Goal: Task Accomplishment & Management: Manage account settings

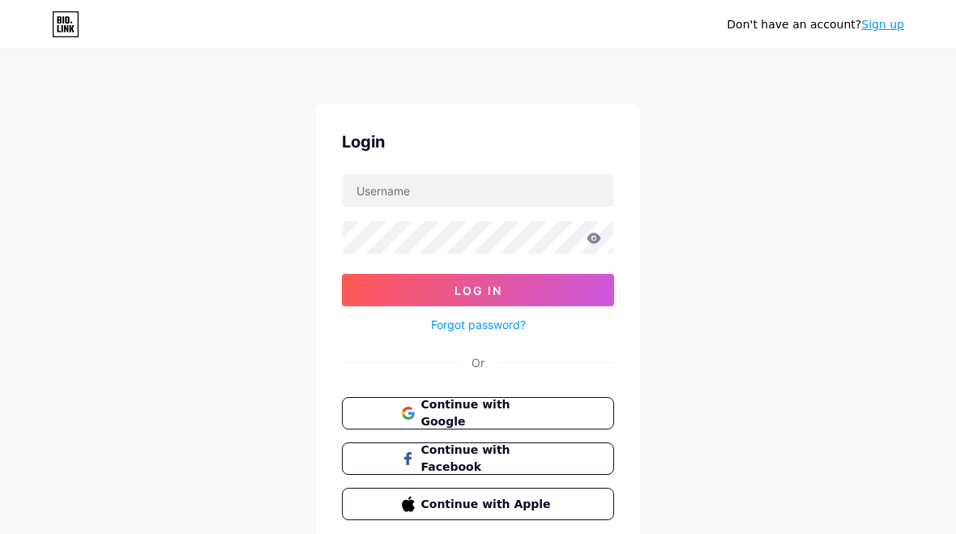
click at [882, 28] on link "Sign up" at bounding box center [883, 24] width 43 height 13
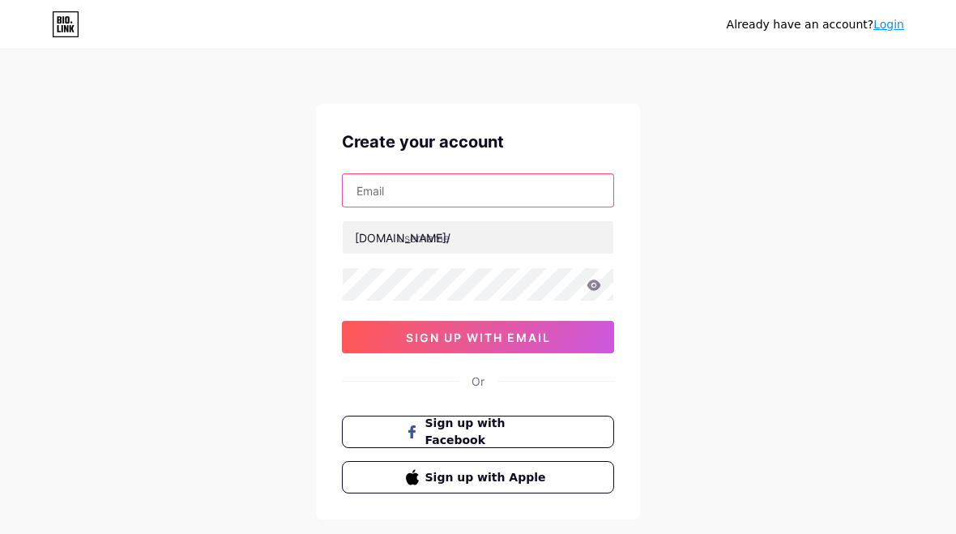
click at [590, 182] on input "text" at bounding box center [478, 190] width 271 height 32
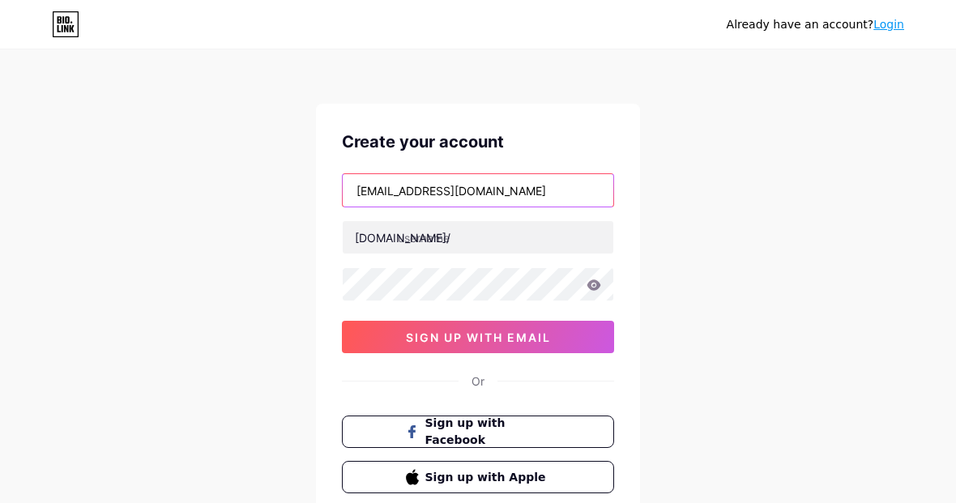
type input "[EMAIL_ADDRESS][DOMAIN_NAME]"
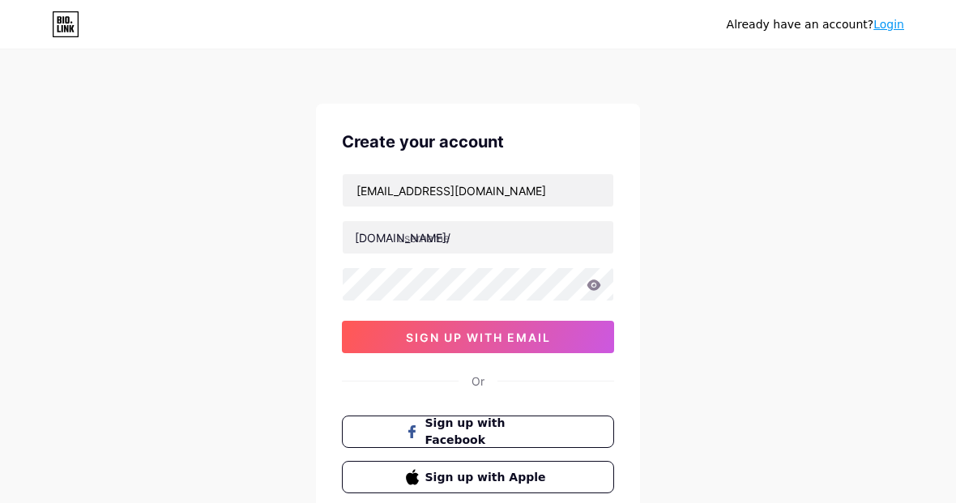
click at [495, 247] on input "text" at bounding box center [478, 237] width 271 height 32
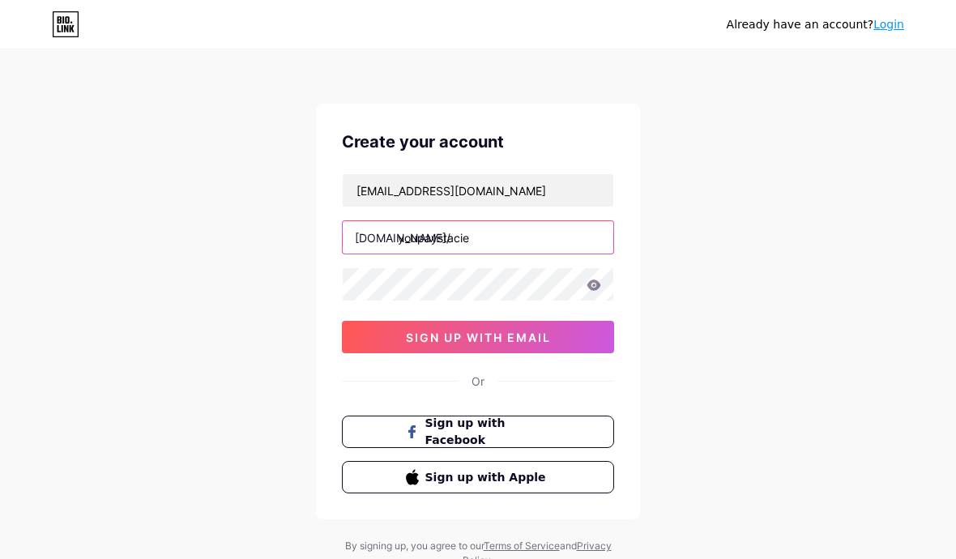
type input "youpaystacie"
click at [567, 335] on button "sign up with email" at bounding box center [478, 337] width 272 height 32
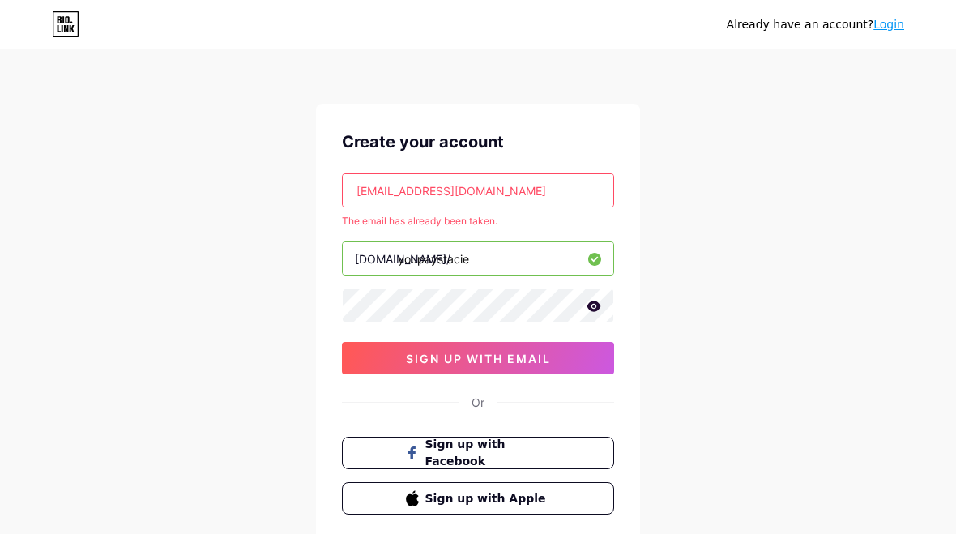
click at [391, 199] on input "[EMAIL_ADDRESS][DOMAIN_NAME]" at bounding box center [478, 190] width 271 height 32
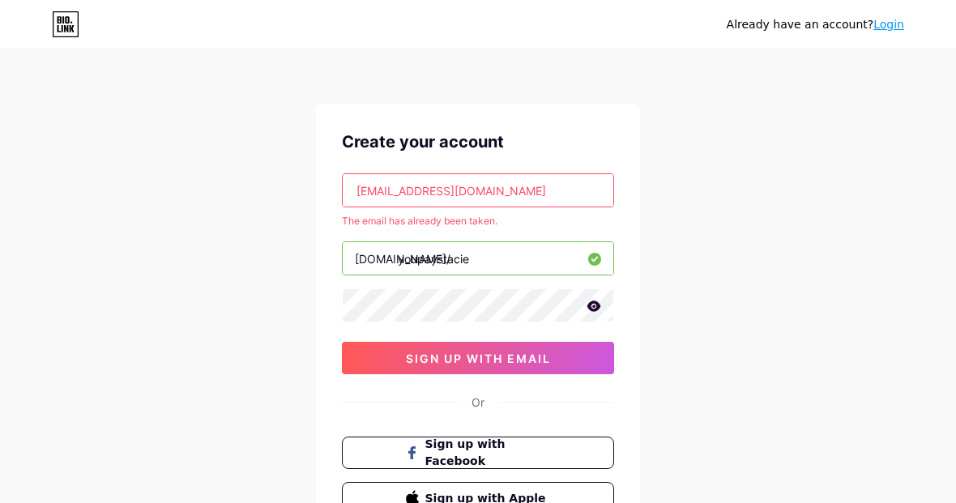
click at [393, 198] on input "[EMAIL_ADDRESS][DOMAIN_NAME]" at bounding box center [478, 190] width 271 height 32
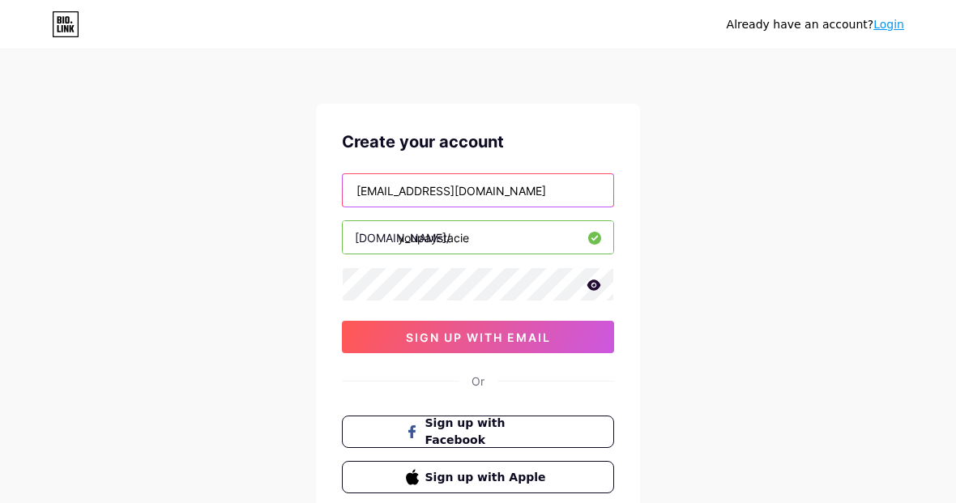
type input "[EMAIL_ADDRESS][DOMAIN_NAME]"
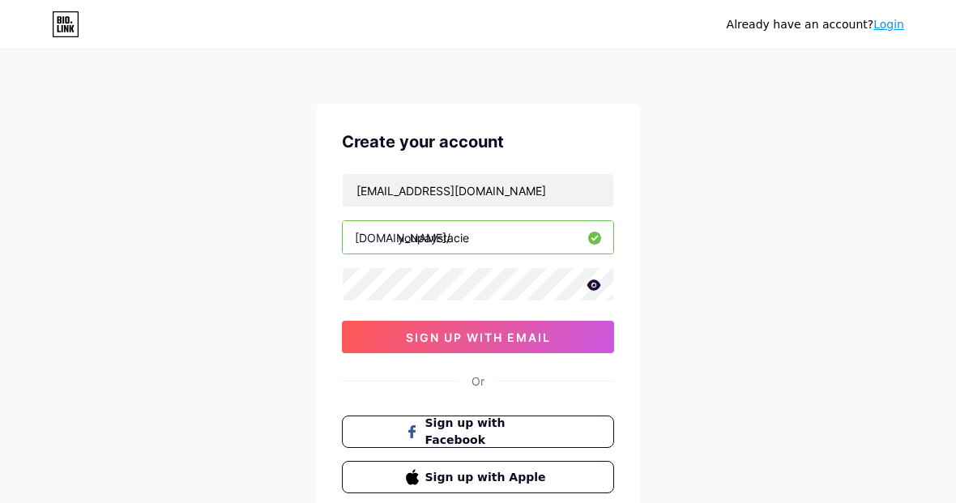
click at [573, 336] on button "sign up with email" at bounding box center [478, 337] width 272 height 32
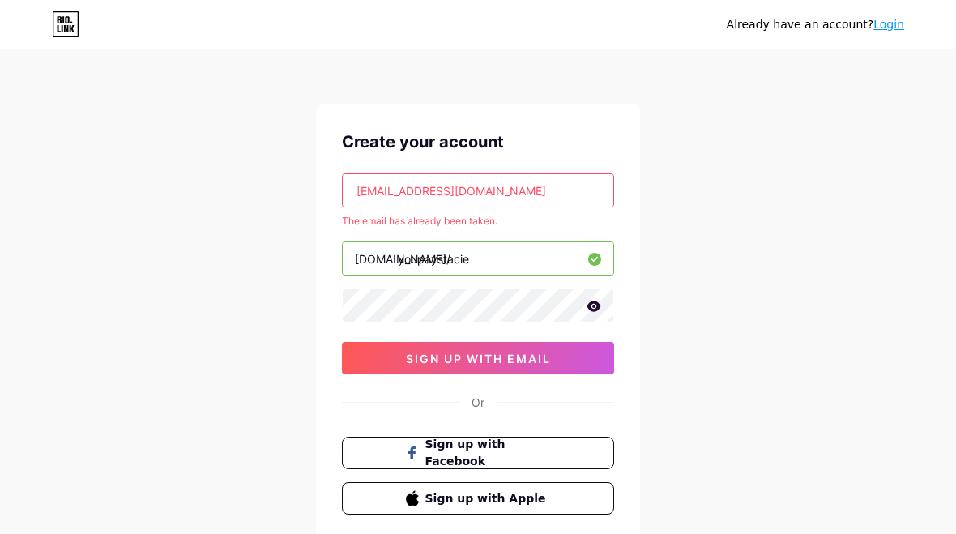
click at [892, 30] on link "Login" at bounding box center [889, 24] width 31 height 13
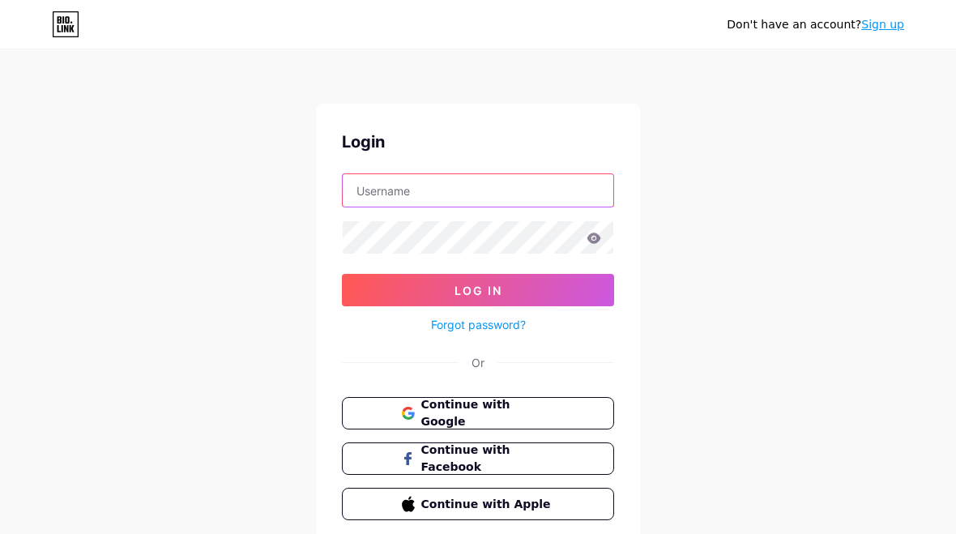
click at [552, 195] on input "text" at bounding box center [478, 190] width 271 height 32
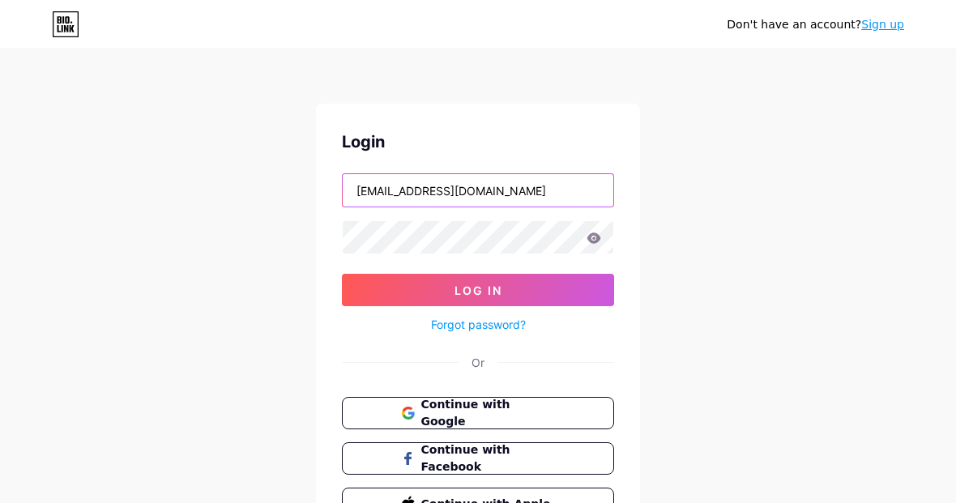
type input "[EMAIL_ADDRESS][DOMAIN_NAME]"
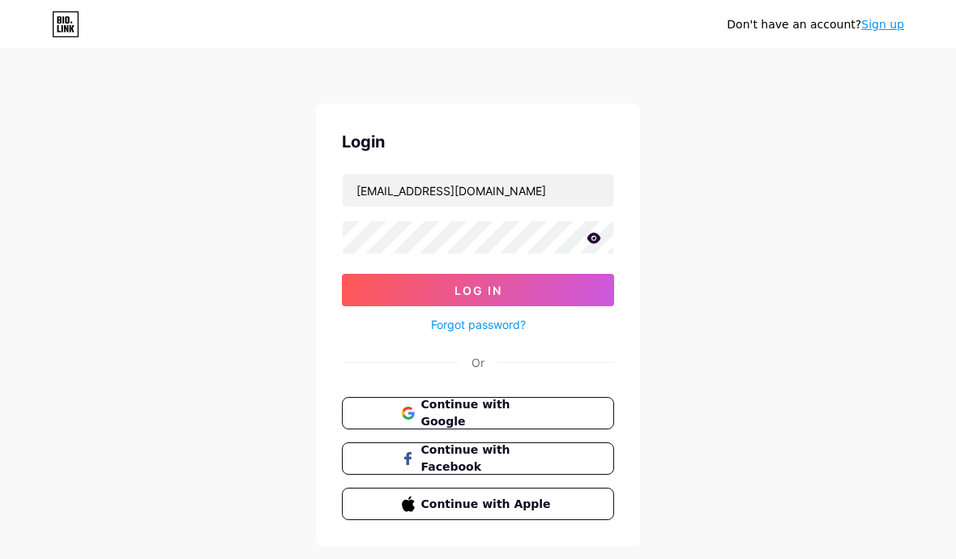
click at [562, 291] on button "Log In" at bounding box center [478, 290] width 272 height 32
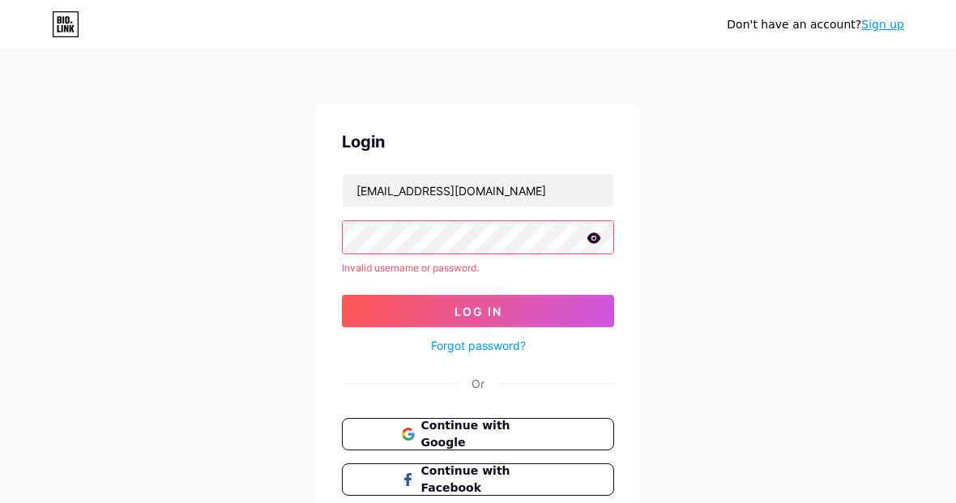
click at [596, 234] on icon at bounding box center [595, 238] width 14 height 11
click at [478, 295] on button "Log In" at bounding box center [478, 311] width 272 height 32
click at [525, 341] on link "Forgot password?" at bounding box center [478, 345] width 95 height 17
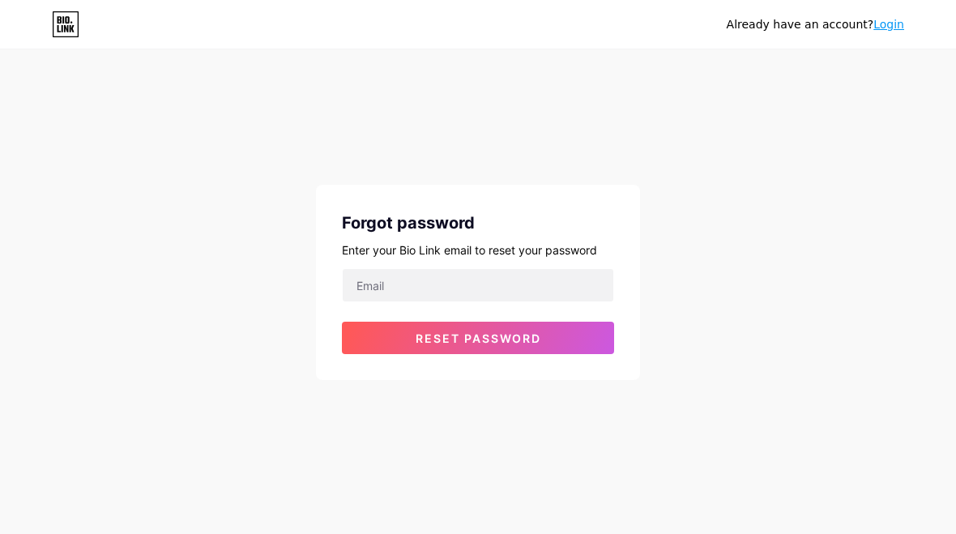
click at [539, 289] on input "email" at bounding box center [478, 285] width 271 height 32
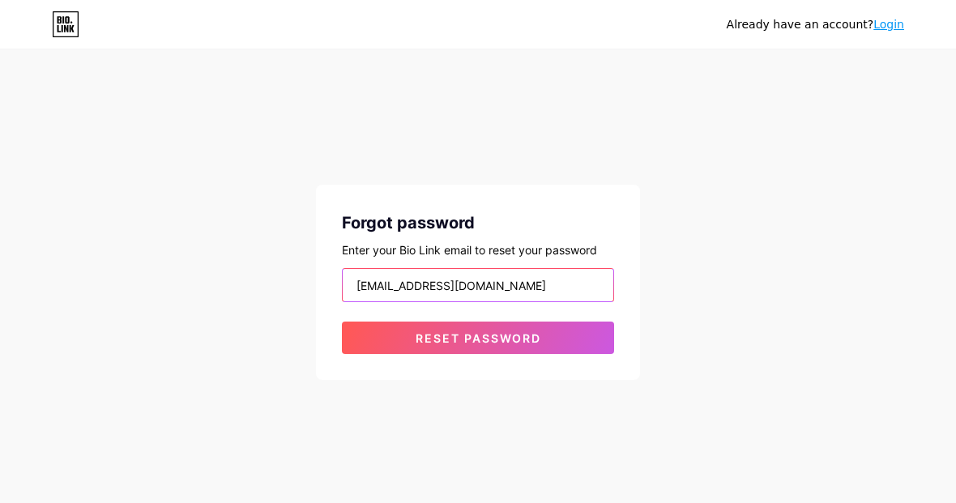
type input "[EMAIL_ADDRESS][DOMAIN_NAME]"
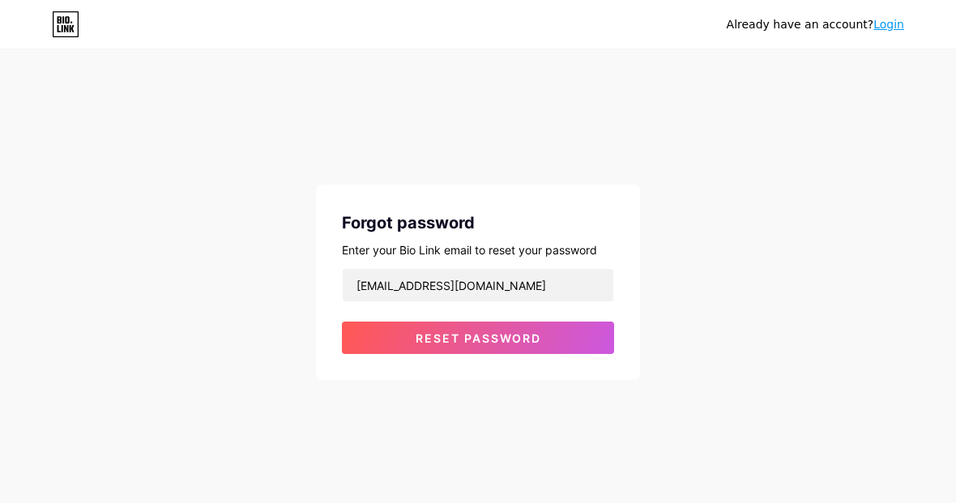
click at [551, 335] on button "Reset password" at bounding box center [478, 338] width 272 height 32
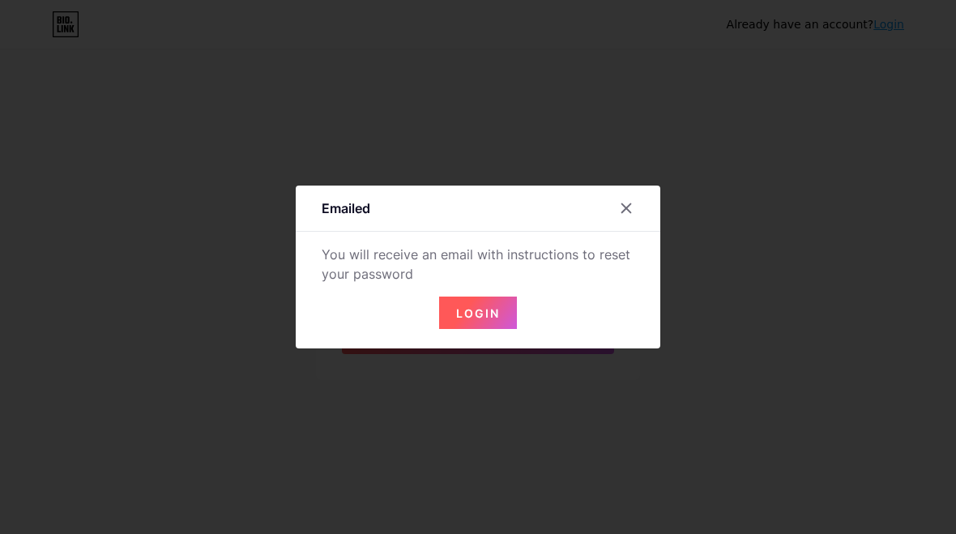
click at [494, 323] on button "Login" at bounding box center [478, 313] width 78 height 32
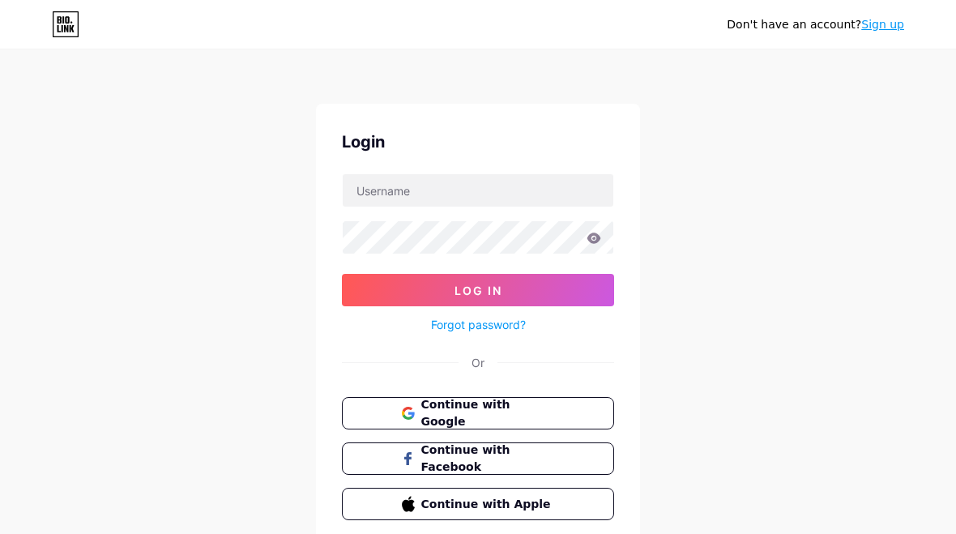
click at [504, 305] on button "Log In" at bounding box center [478, 290] width 272 height 32
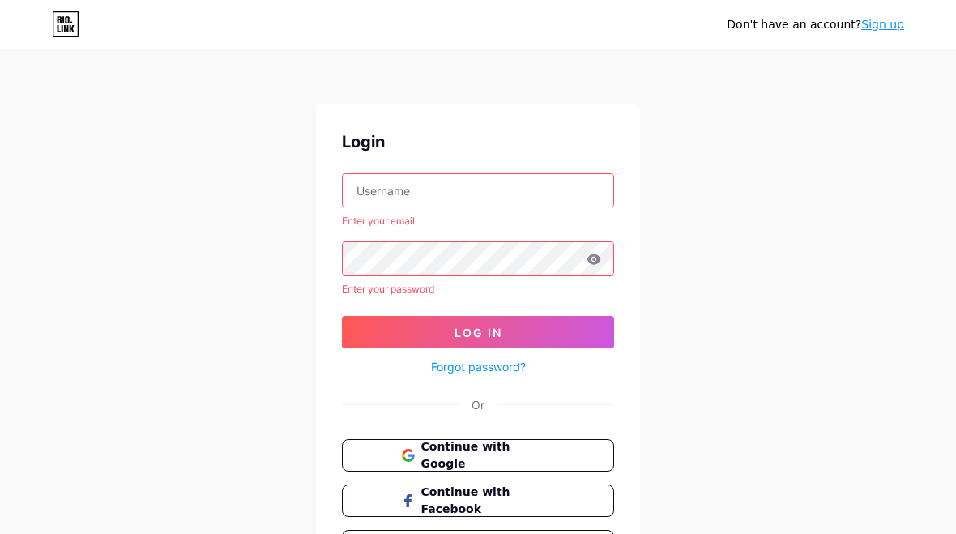
click at [503, 372] on link "Forgot password?" at bounding box center [478, 366] width 95 height 17
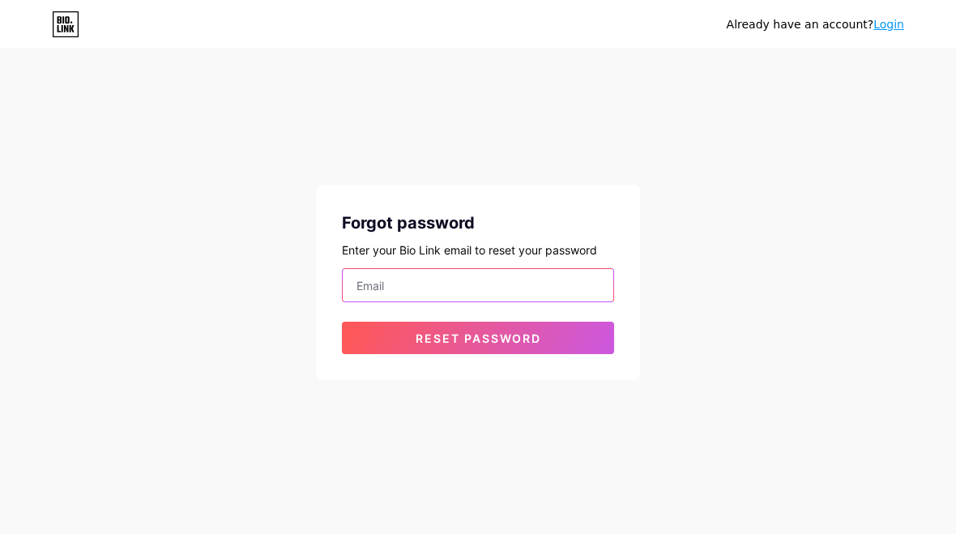
click at [568, 276] on input "email" at bounding box center [478, 285] width 271 height 32
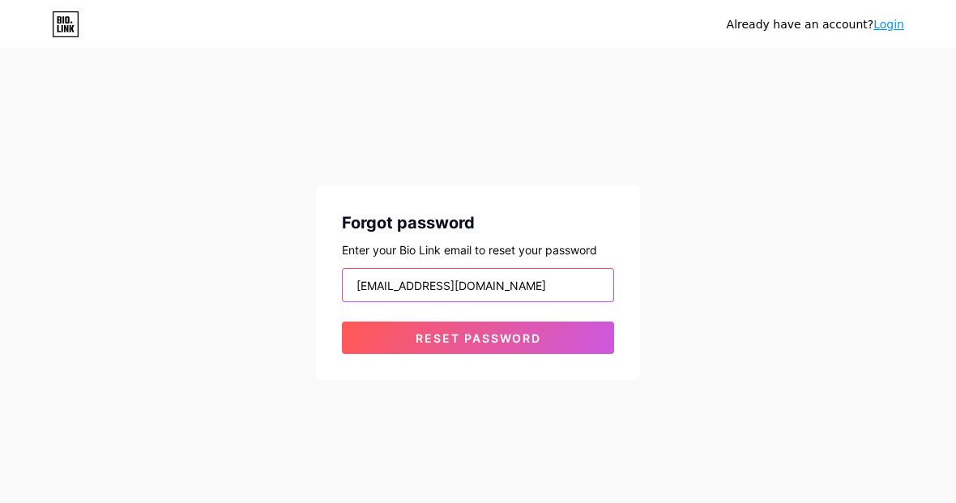
type input "[EMAIL_ADDRESS][DOMAIN_NAME]"
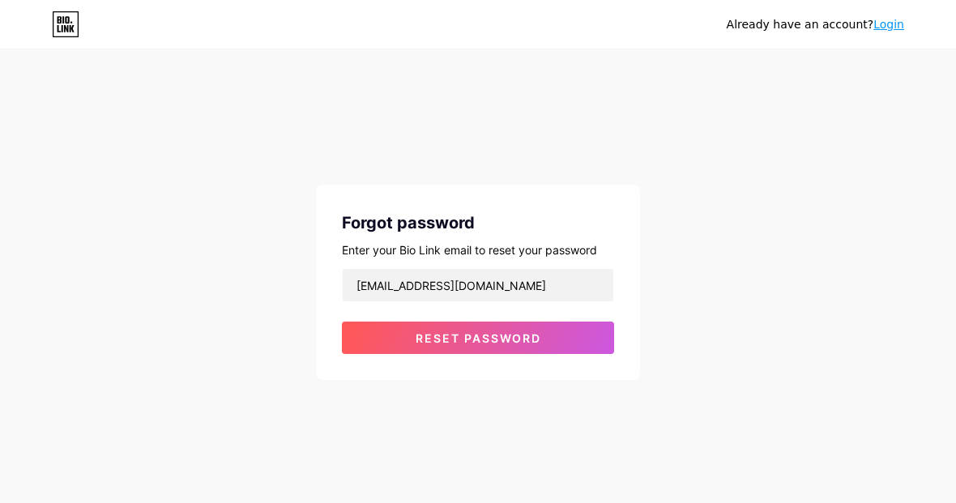
click at [557, 323] on button "Reset password" at bounding box center [478, 338] width 272 height 32
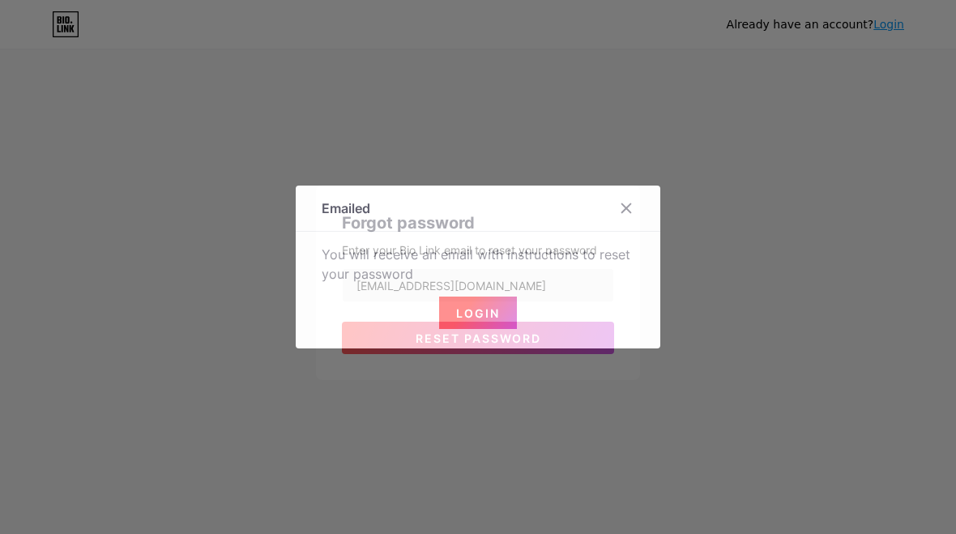
click at [489, 314] on span "Login" at bounding box center [478, 313] width 44 height 14
